Goal: Task Accomplishment & Management: Manage account settings

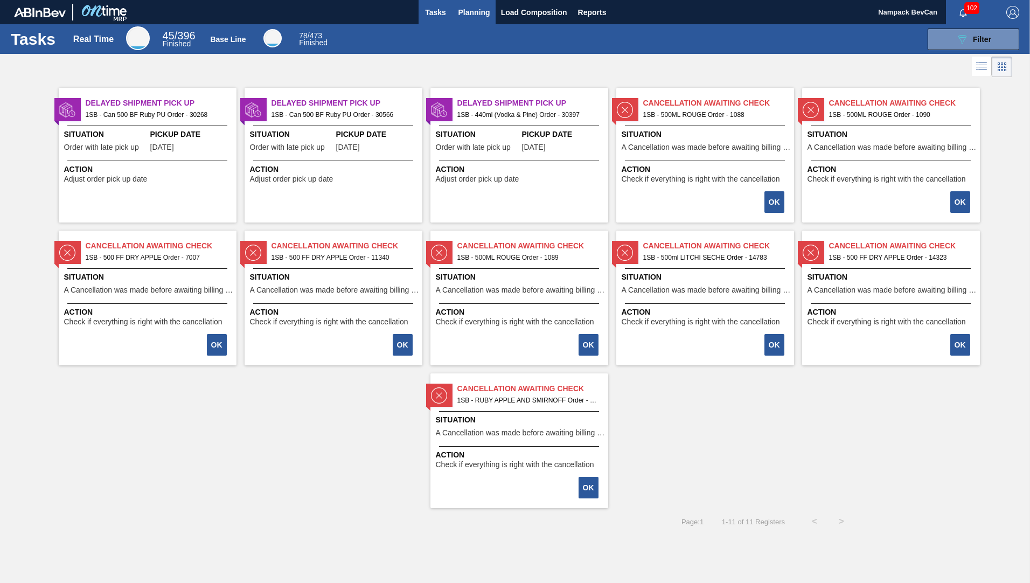
click at [476, 17] on span "Planning" at bounding box center [475, 12] width 32 height 13
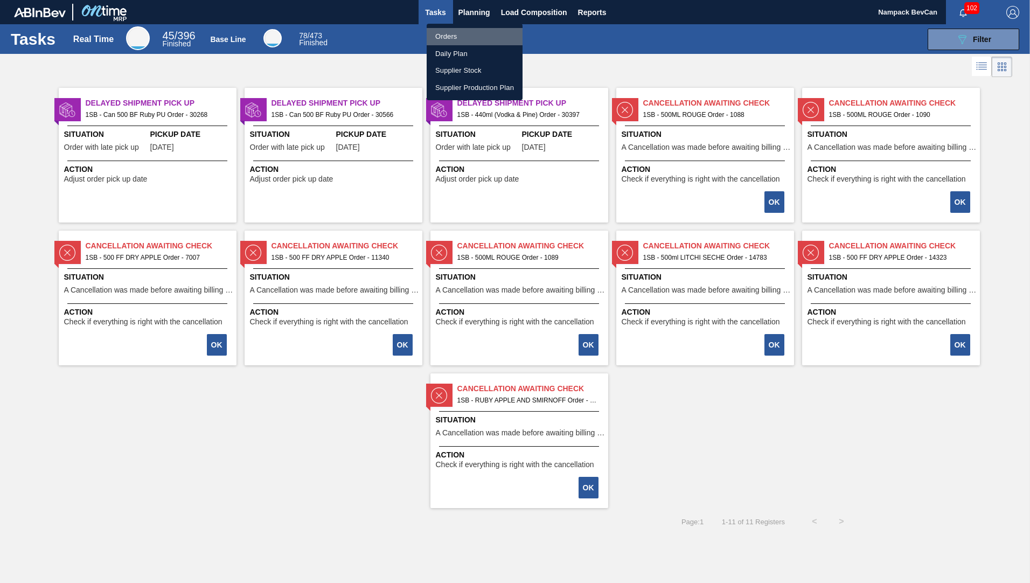
click at [454, 38] on li "Orders" at bounding box center [475, 36] width 96 height 17
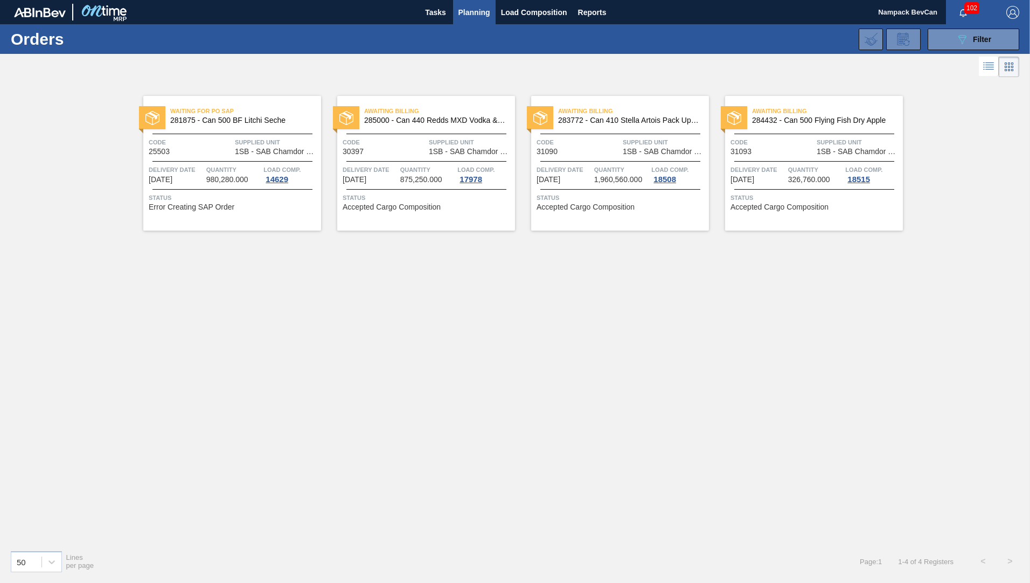
click at [471, 16] on span "Planning" at bounding box center [475, 12] width 32 height 13
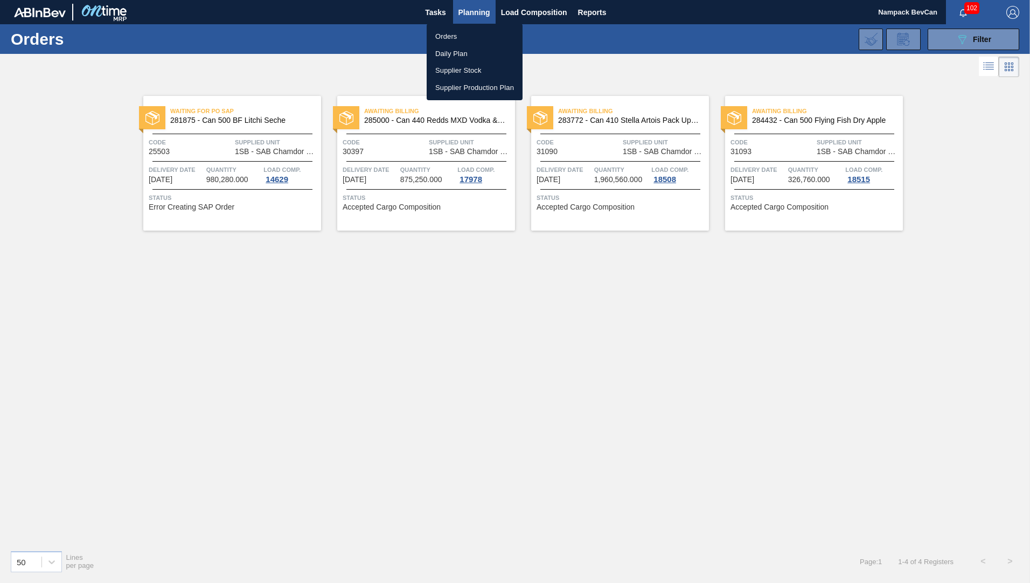
click at [450, 32] on li "Orders" at bounding box center [475, 36] width 96 height 17
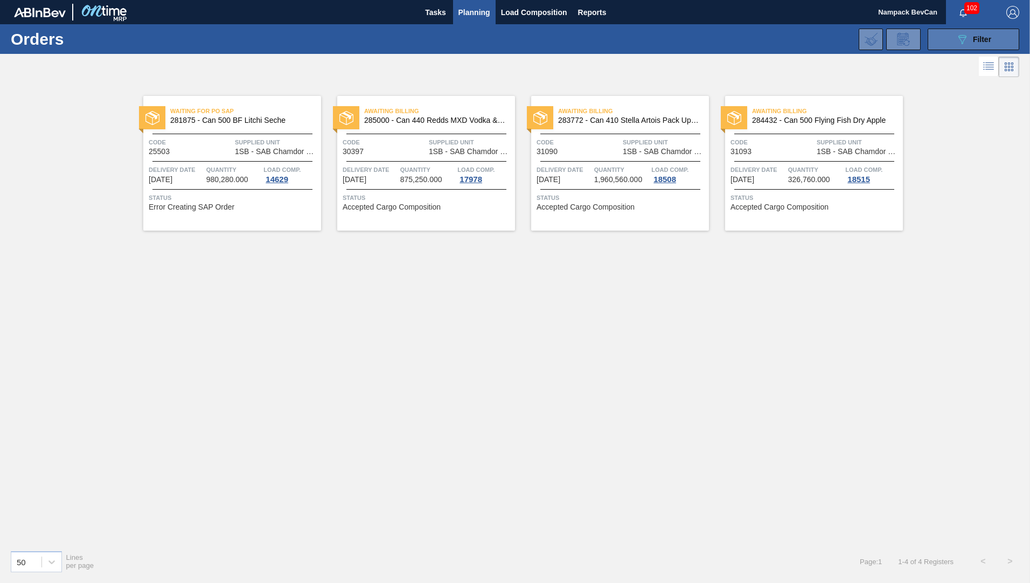
click at [961, 40] on icon "089F7B8B-B2A5-4AFE-B5C0-19BA573D28AC" at bounding box center [962, 39] width 13 height 13
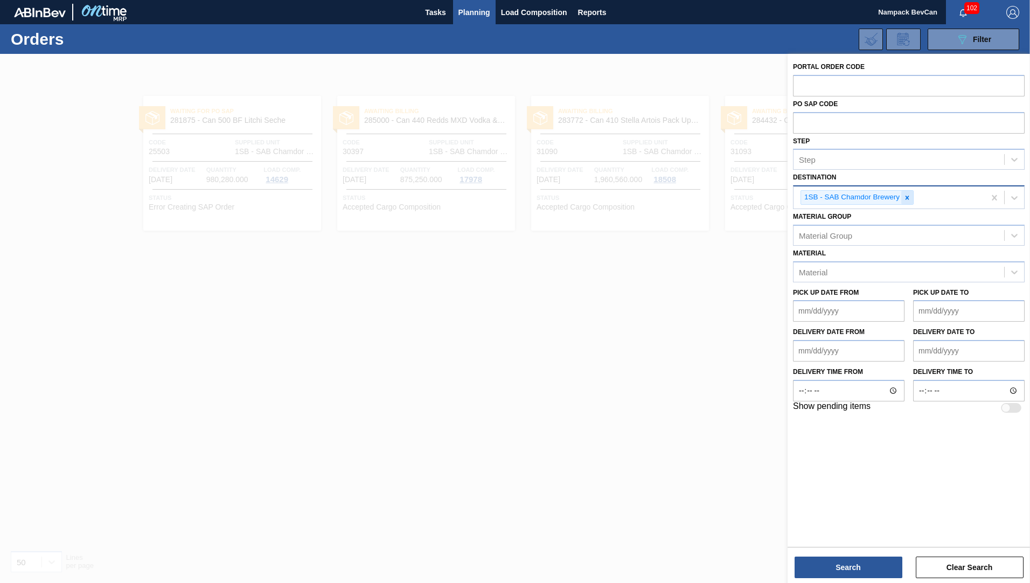
click at [907, 197] on icon at bounding box center [908, 198] width 4 height 4
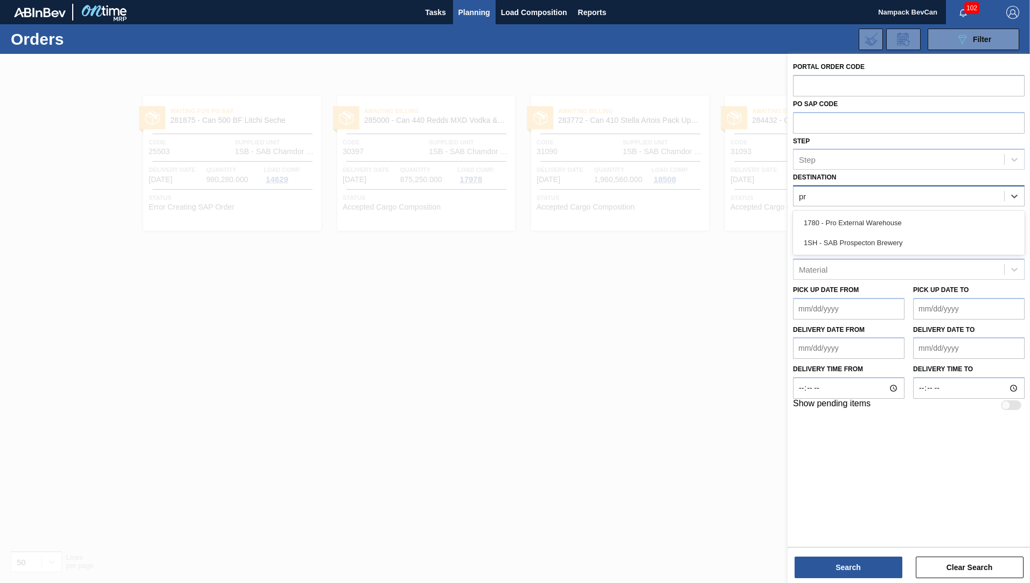
type input "pro"
click at [895, 242] on div "1SH - SAB Prospecton Brewery" at bounding box center [909, 243] width 232 height 20
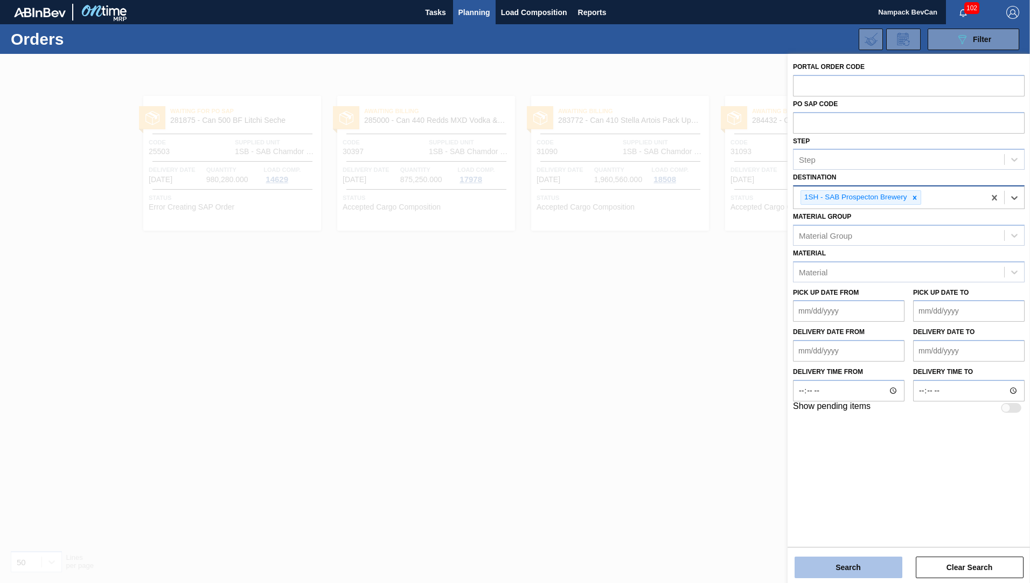
click at [859, 567] on button "Search" at bounding box center [849, 568] width 108 height 22
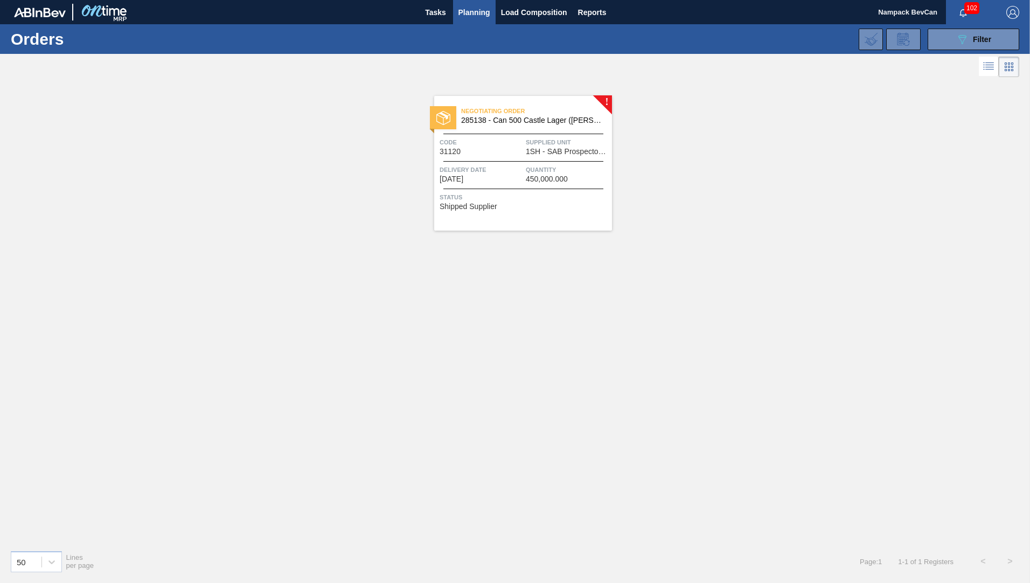
click at [522, 158] on div "Negotiating Order 285138 - Can 500 Castle Lager ([PERSON_NAME]) Code 31120 Supp…" at bounding box center [523, 163] width 178 height 135
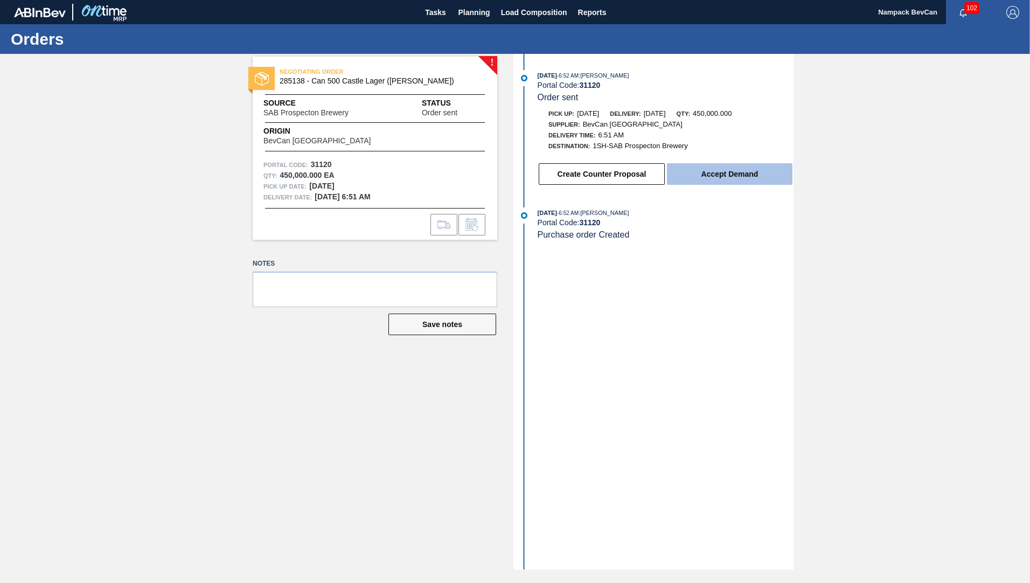
click at [736, 176] on button "Accept Demand" at bounding box center [730, 174] width 126 height 22
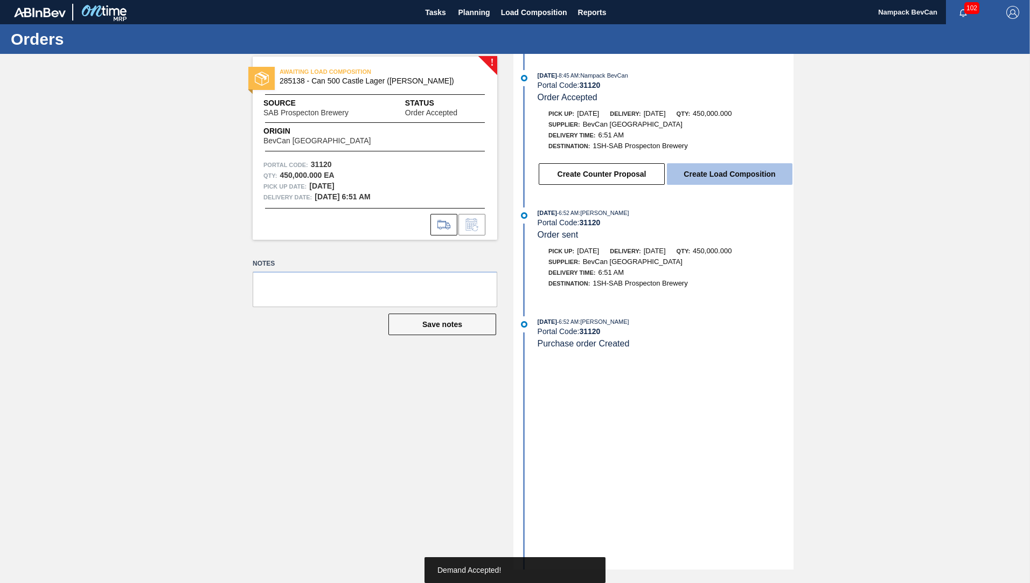
click at [744, 179] on button "Create Load Composition" at bounding box center [730, 174] width 126 height 22
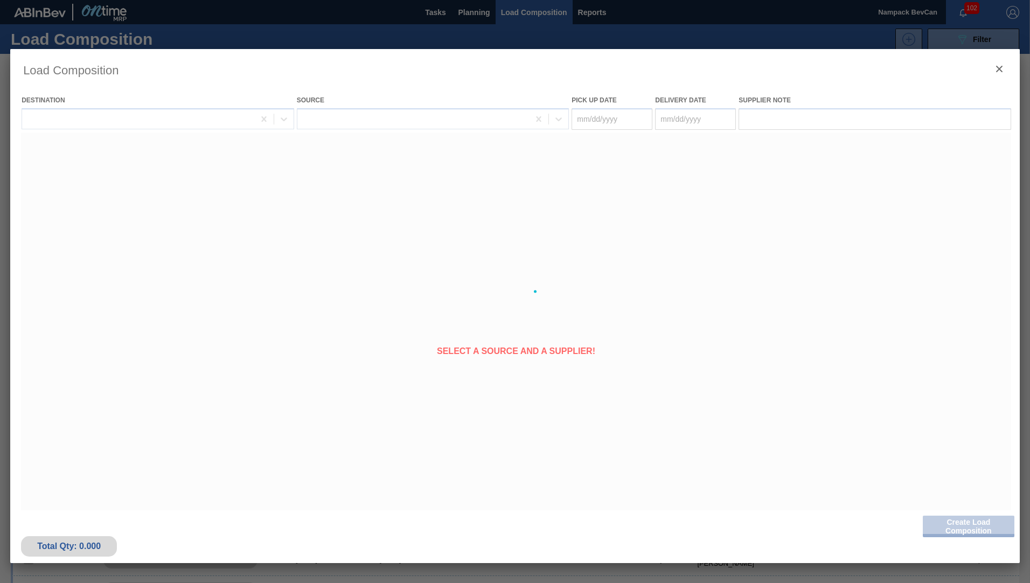
type Date "[DATE]"
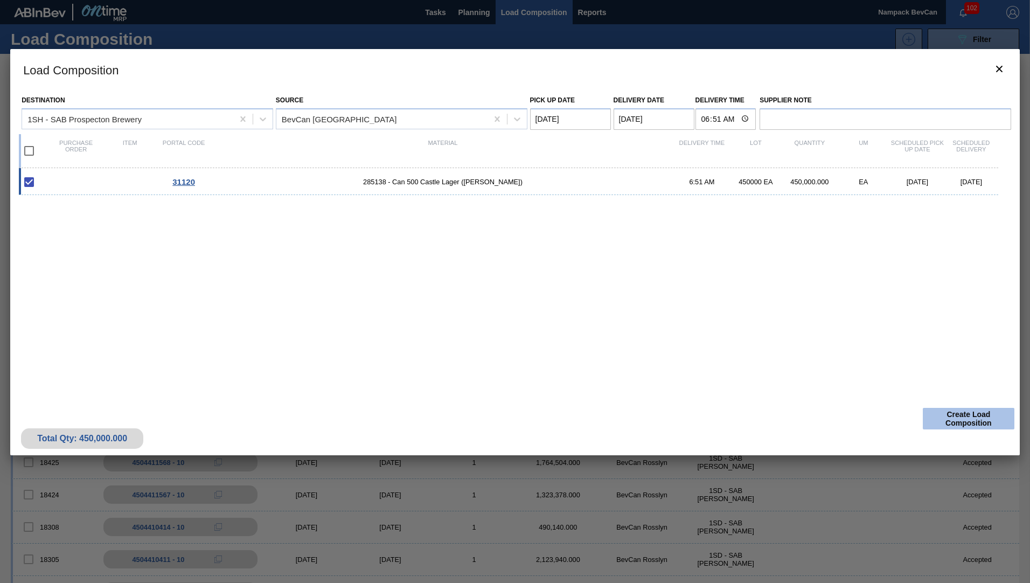
click at [968, 413] on button "Create Load Composition" at bounding box center [969, 419] width 92 height 22
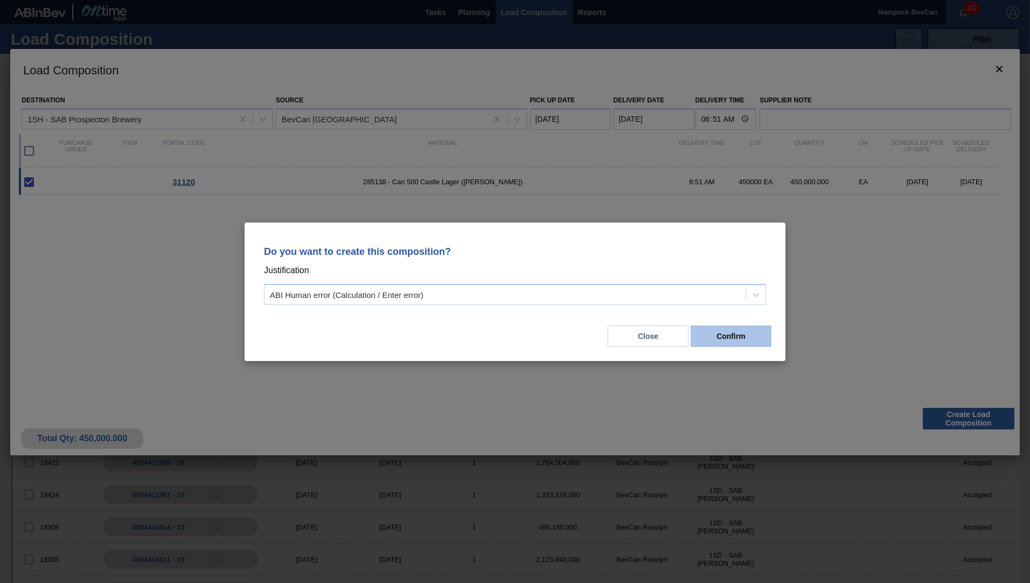
click at [743, 338] on button "Confirm" at bounding box center [731, 336] width 81 height 22
